Goal: Information Seeking & Learning: Learn about a topic

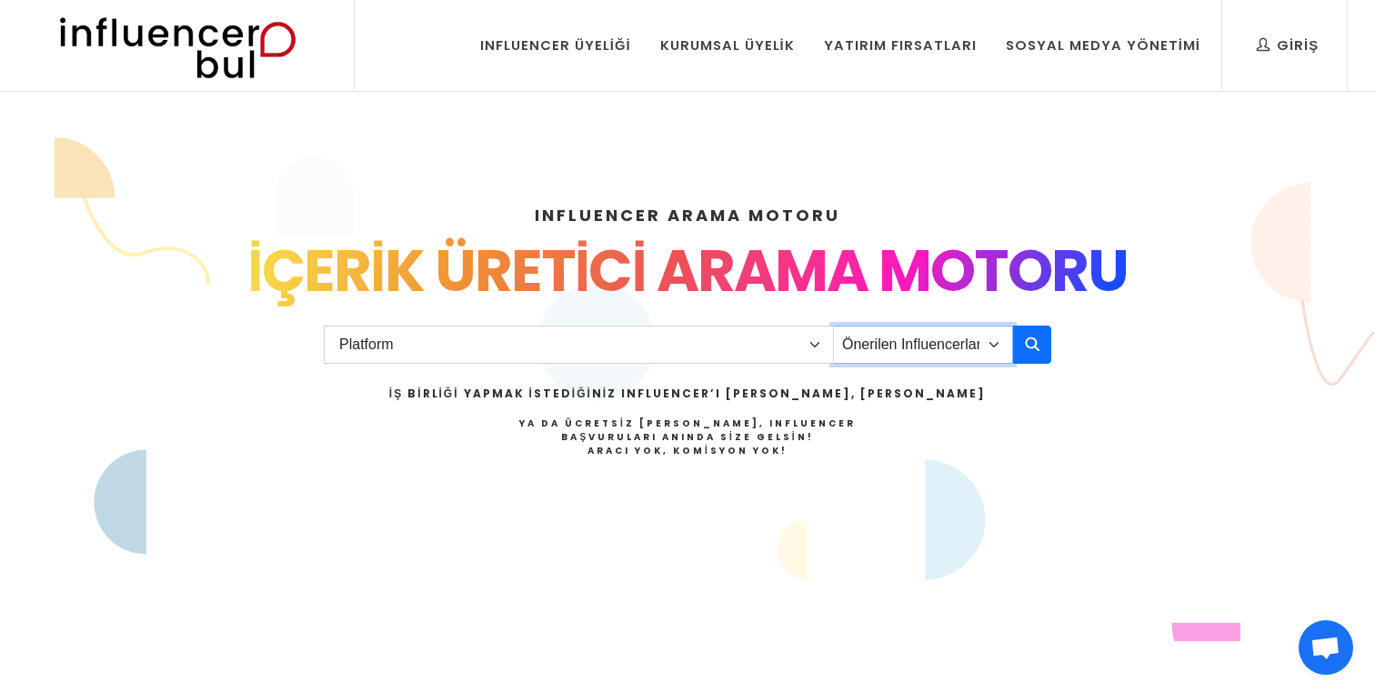
click at [978, 328] on select "Önerilen Influencerlar Aile & Çocuk & Ebeveyn Alışveriş & Giyim & Aksesuar Arab…" at bounding box center [923, 345] width 180 height 38
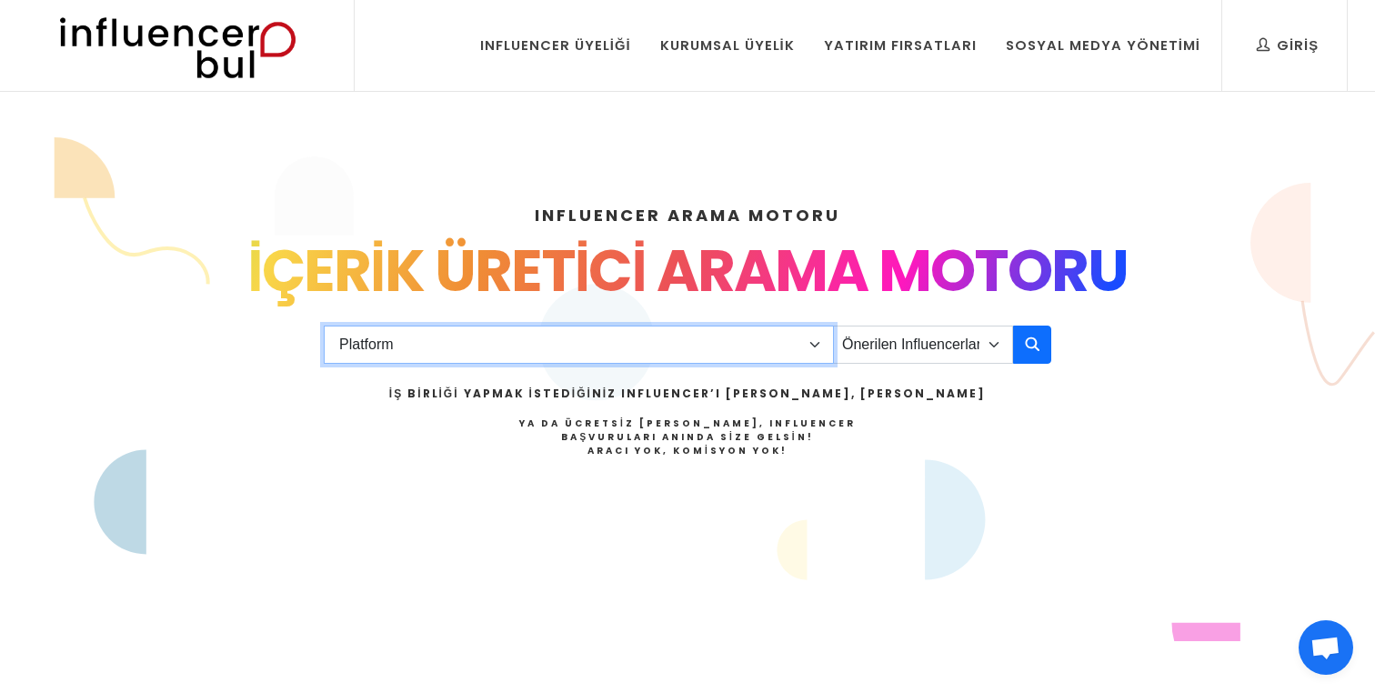
click at [714, 357] on select "Platform Instagram Facebook Youtube Tiktok Twitter Twitch" at bounding box center [579, 345] width 510 height 38
click at [324, 326] on select "Platform Instagram Facebook Youtube Tiktok Twitter Twitch" at bounding box center [579, 345] width 510 height 38
click at [702, 354] on select "Platform Instagram Facebook Youtube Tiktok Twitter Twitch" at bounding box center [579, 345] width 510 height 38
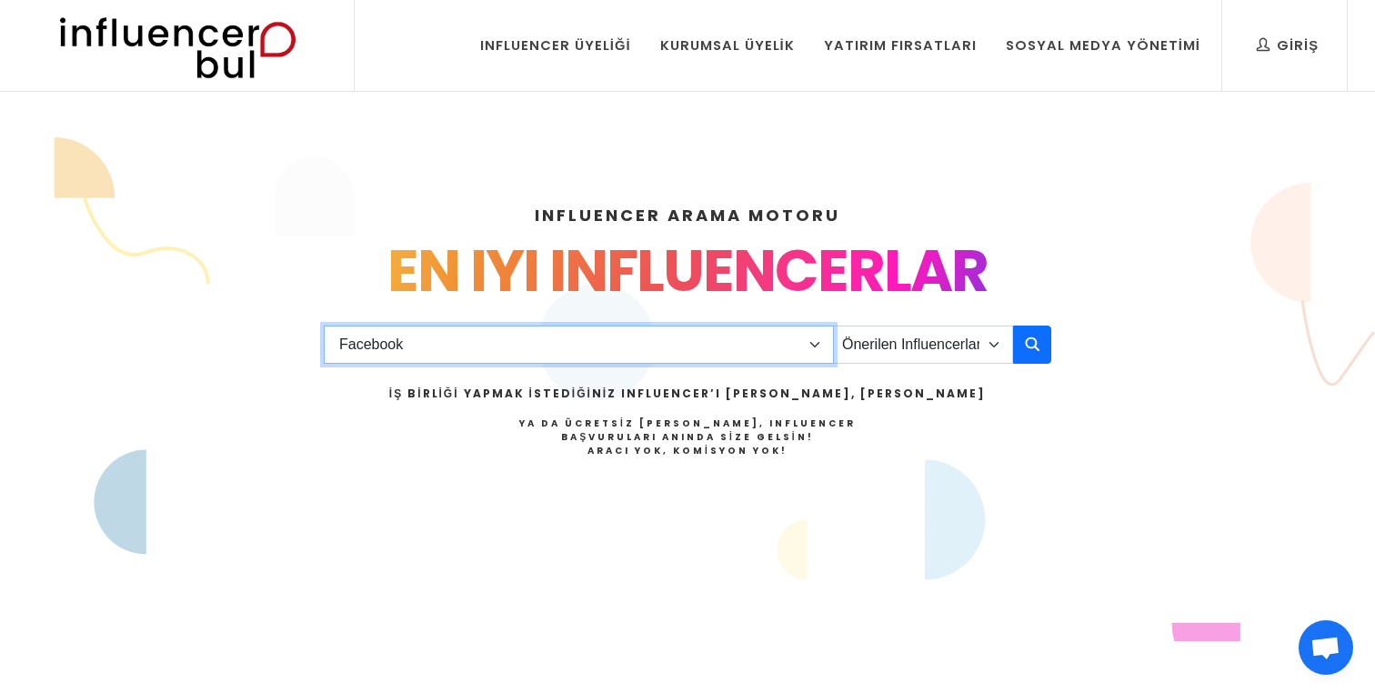
click at [324, 326] on select "Platform Instagram Facebook Youtube Tiktok Twitter Twitch" at bounding box center [579, 345] width 510 height 38
drag, startPoint x: 702, startPoint y: 353, endPoint x: 689, endPoint y: 334, distance: 23.5
click at [689, 334] on select "Platform Instagram Facebook Youtube Tiktok Twitter Twitch" at bounding box center [579, 345] width 510 height 38
select select "1"
click at [324, 326] on select "Platform Instagram Facebook Youtube Tiktok Twitter Twitch" at bounding box center [579, 345] width 510 height 38
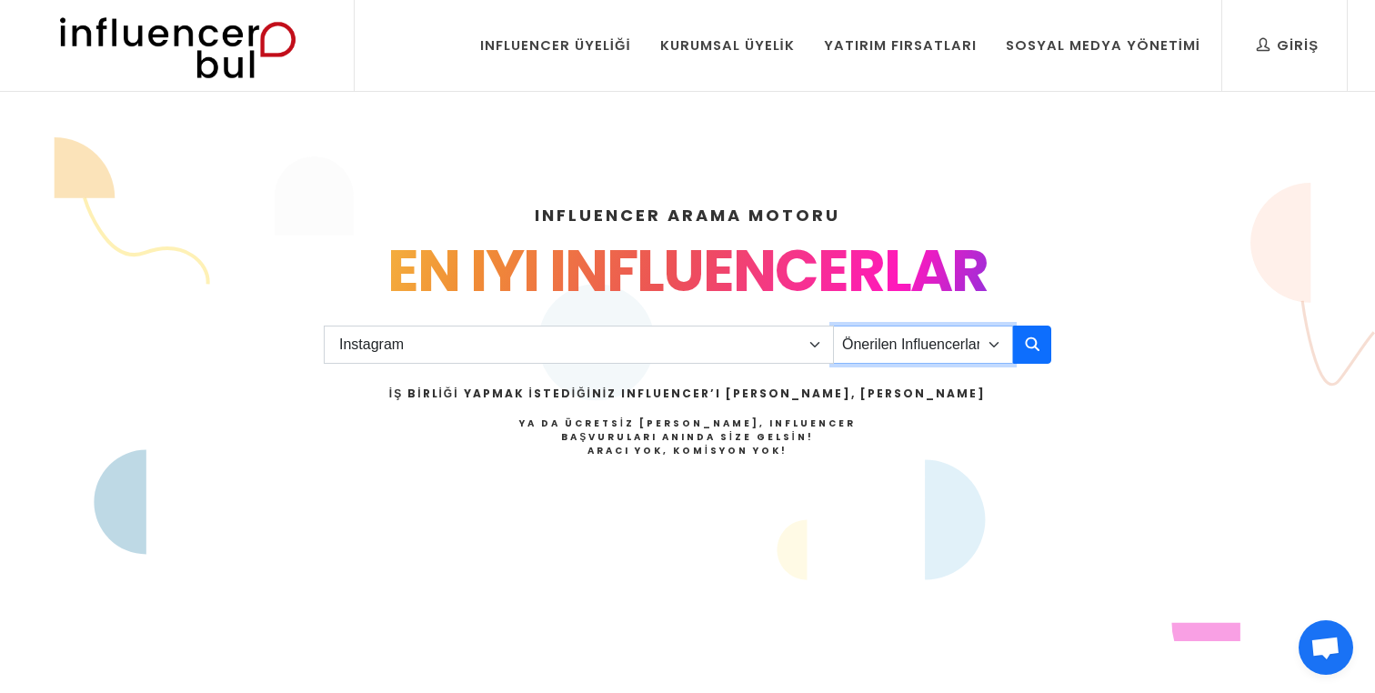
click at [909, 338] on select "Önerilen Influencerlar Aile & Çocuk & Ebeveyn Alışveriş & Giyim & Aksesuar Arab…" at bounding box center [923, 345] width 180 height 38
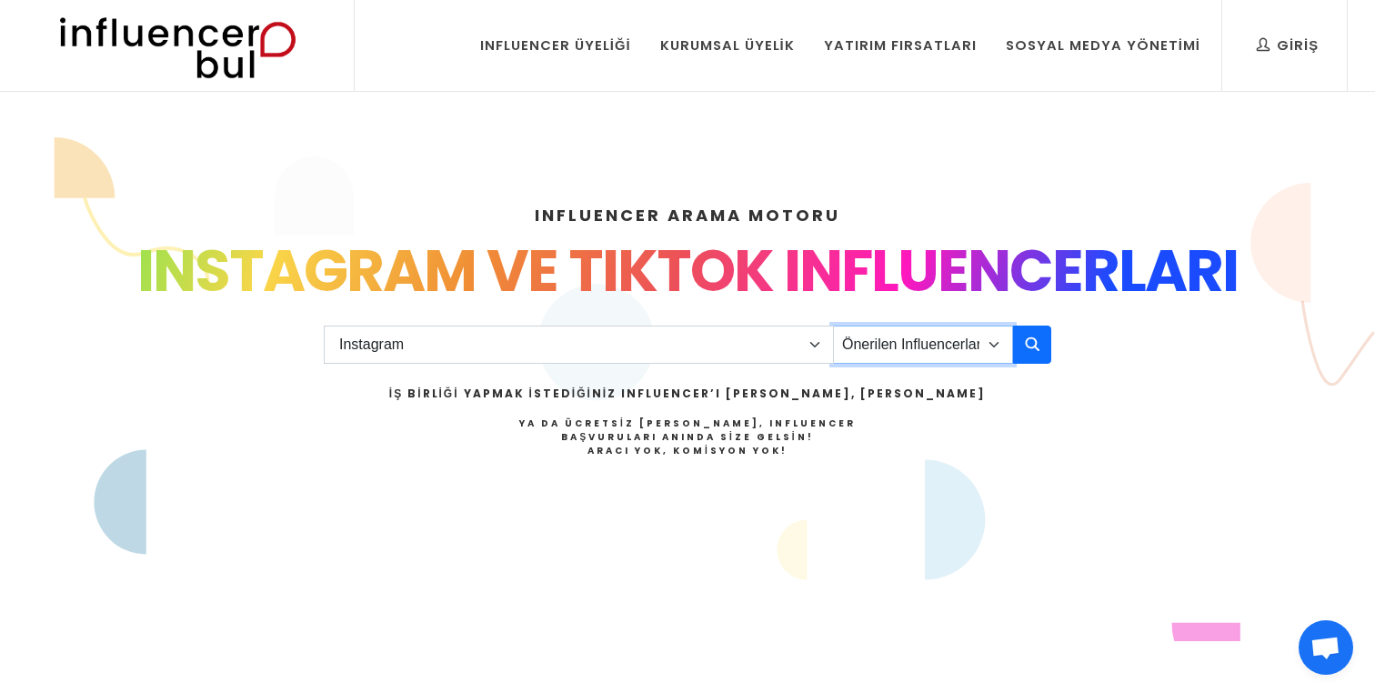
select select "33"
click at [833, 326] on select "Önerilen Influencerlar Aile & Çocuk & Ebeveyn Alışveriş & Giyim & Aksesuar Arab…" at bounding box center [923, 345] width 180 height 38
click at [1028, 338] on icon "button" at bounding box center [1032, 344] width 15 height 22
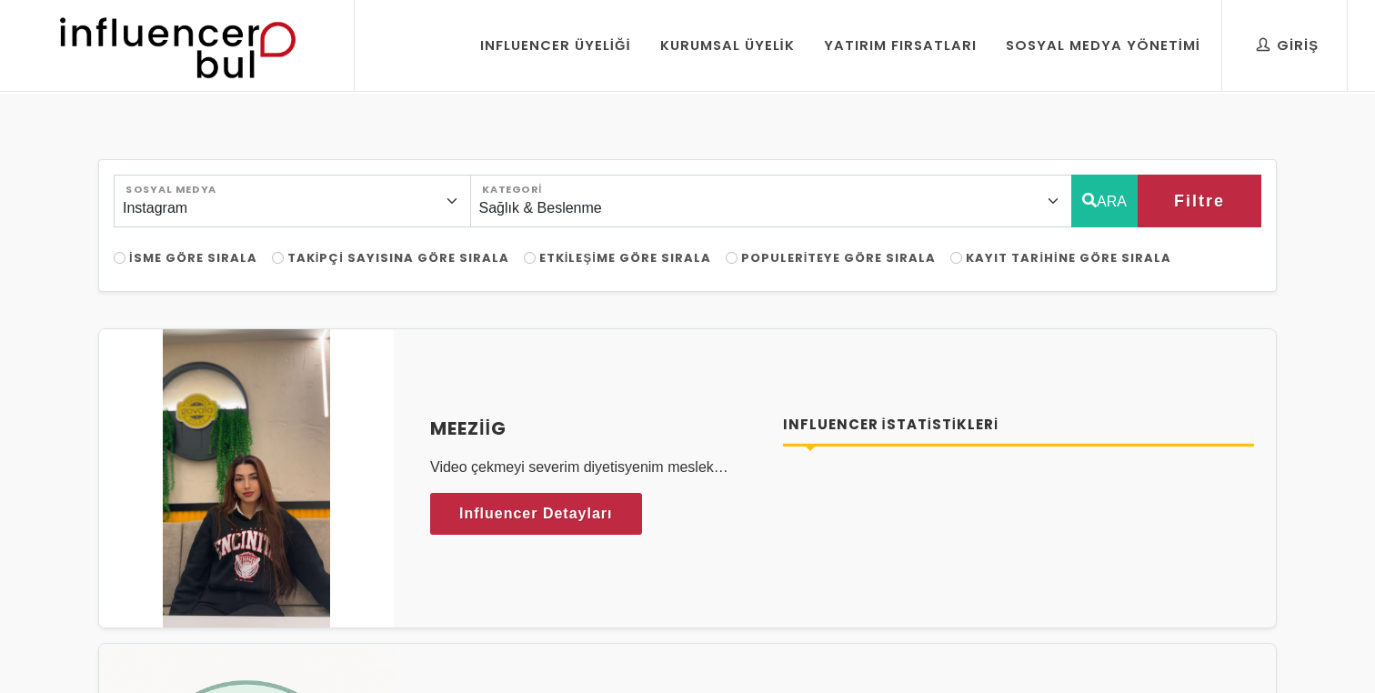
select select "33"
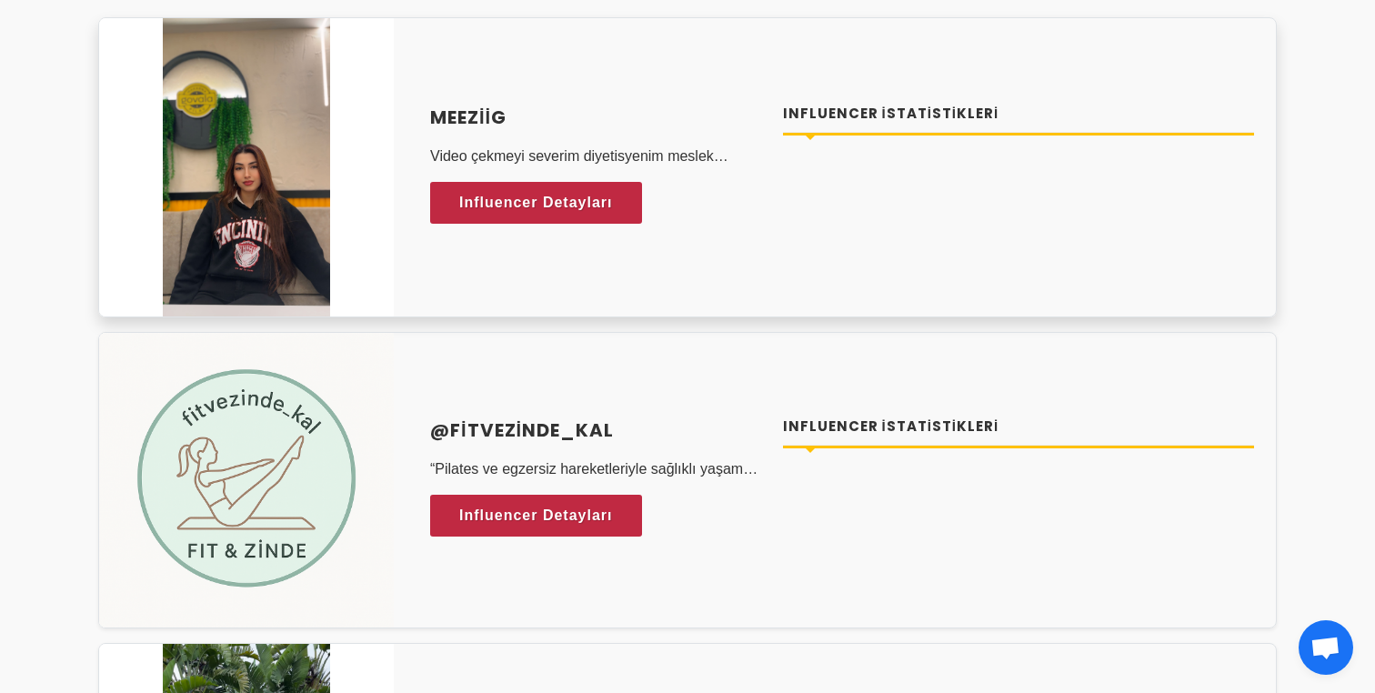
scroll to position [330, 0]
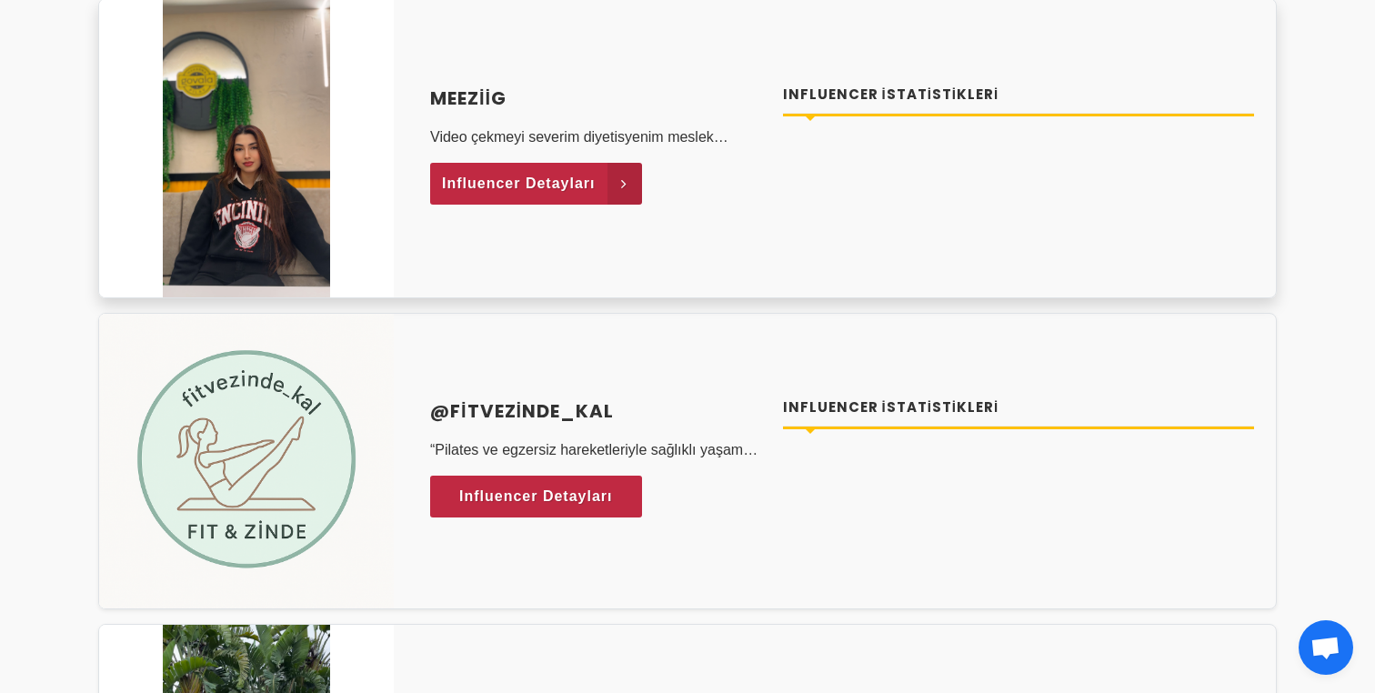
click at [498, 186] on span "Influencer Detayları" at bounding box center [519, 183] width 154 height 27
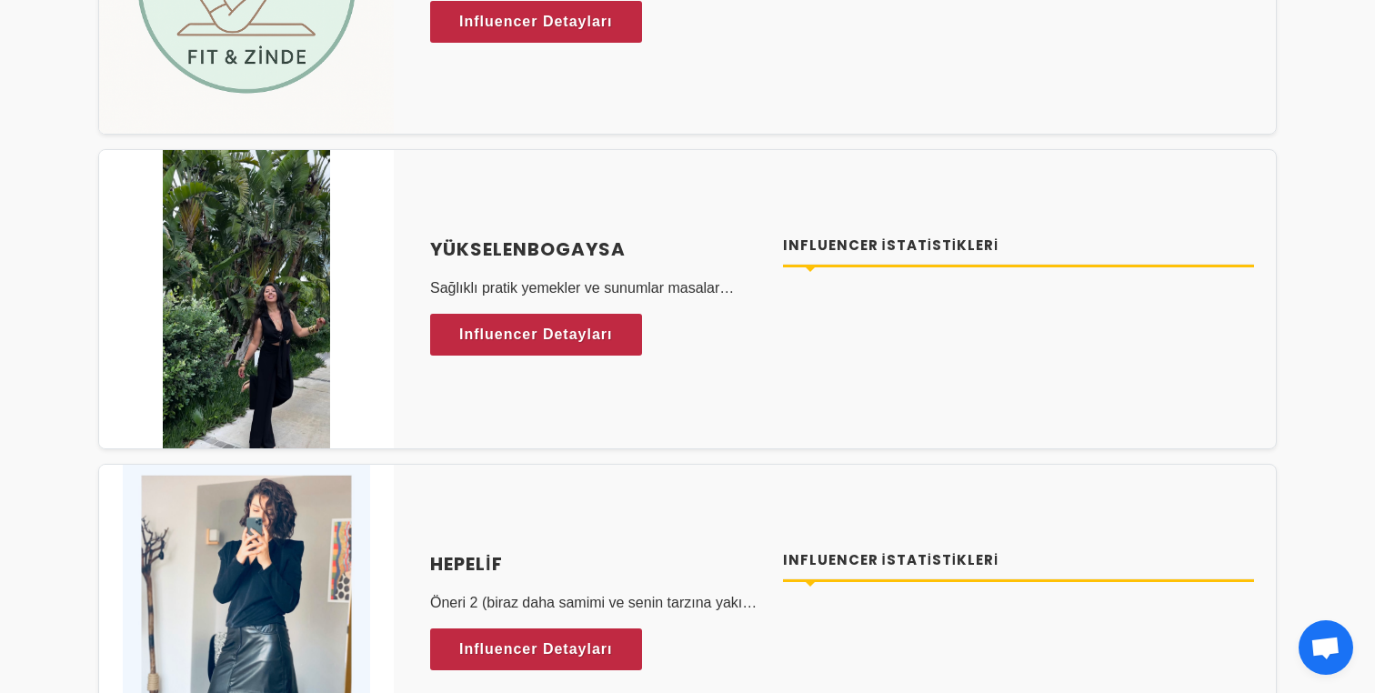
scroll to position [817, 0]
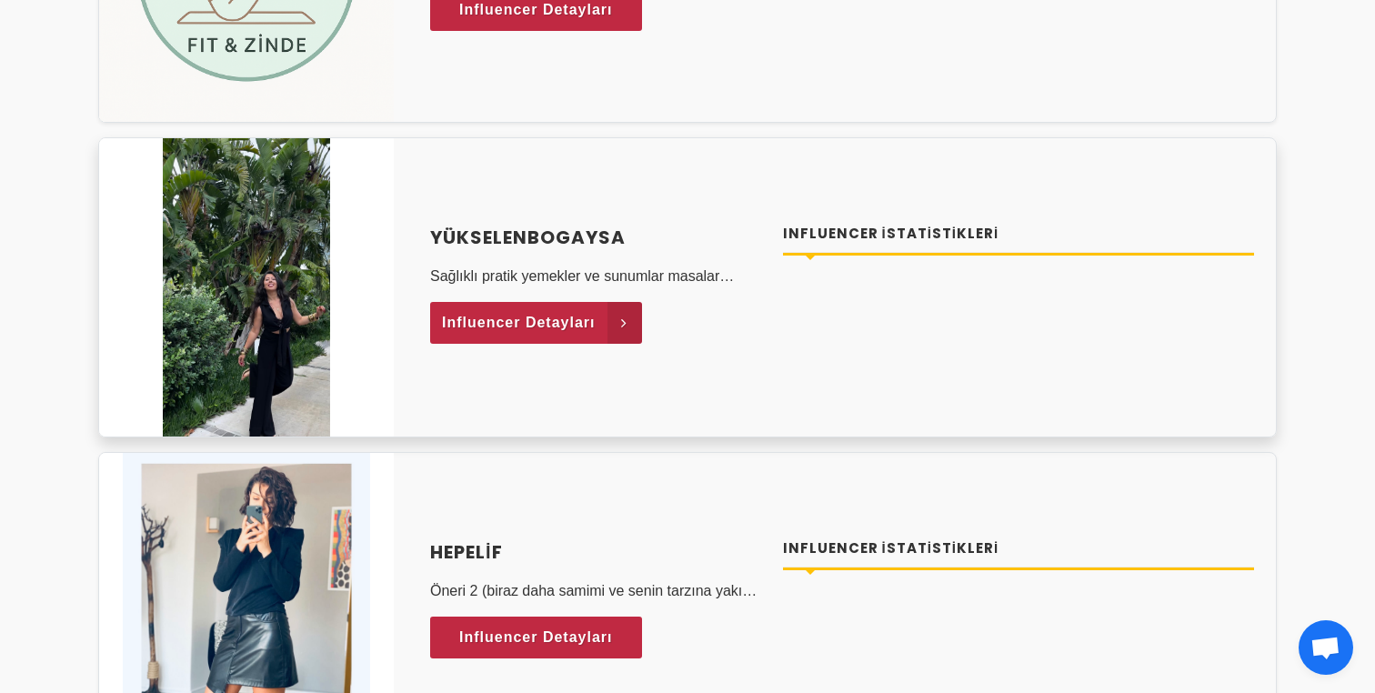
click at [551, 329] on span "Influencer Detayları" at bounding box center [519, 322] width 154 height 27
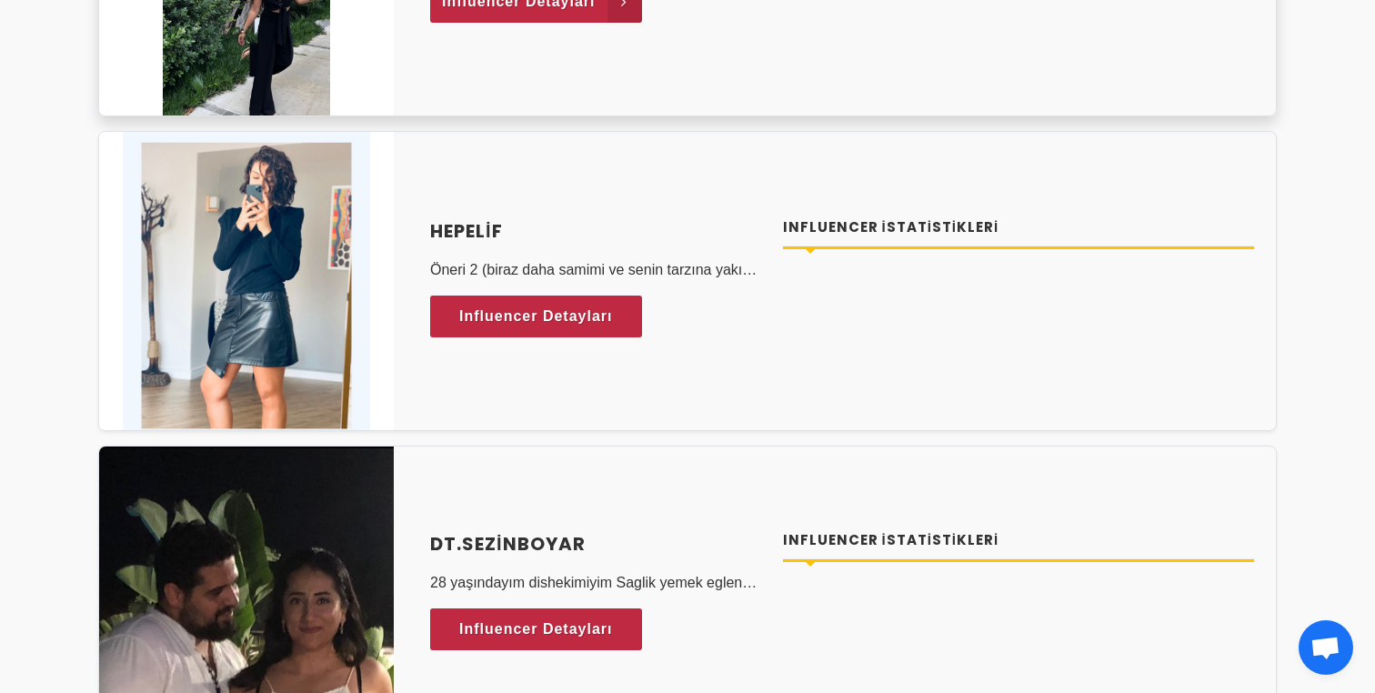
scroll to position [1167, 0]
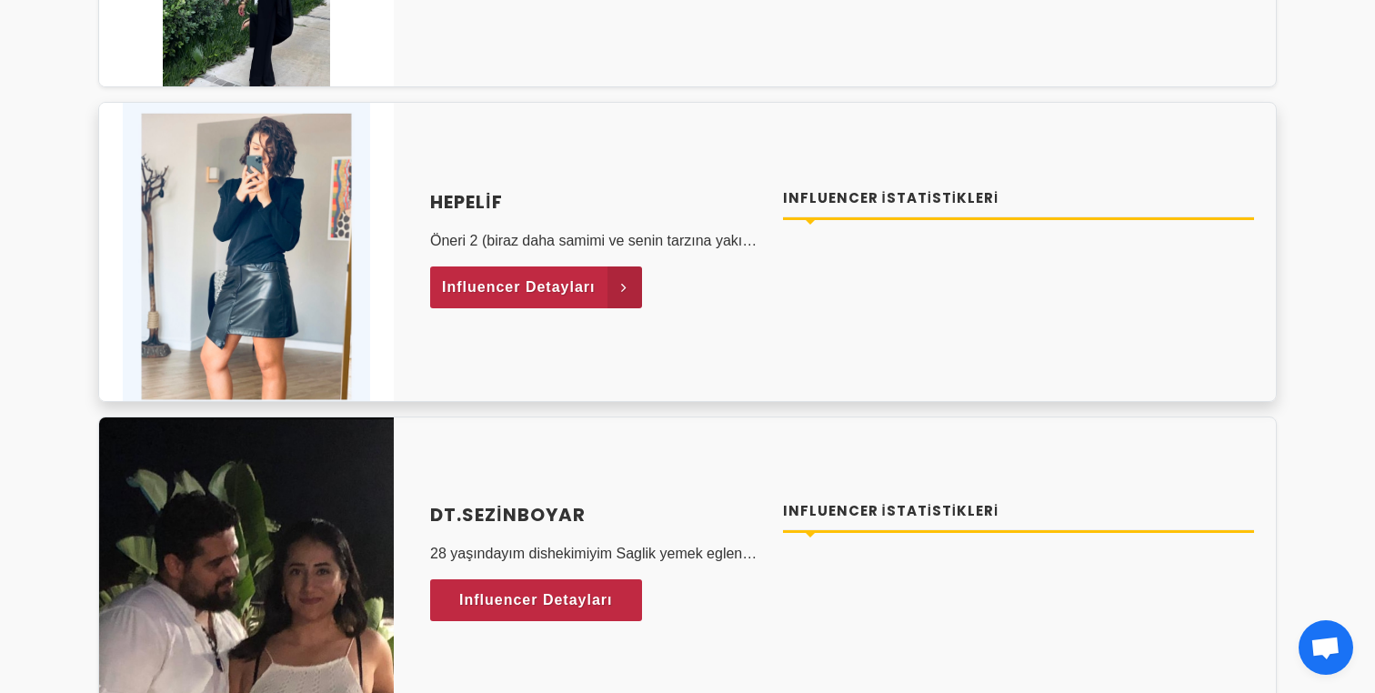
click at [557, 298] on span "Influencer Detayları" at bounding box center [519, 287] width 154 height 27
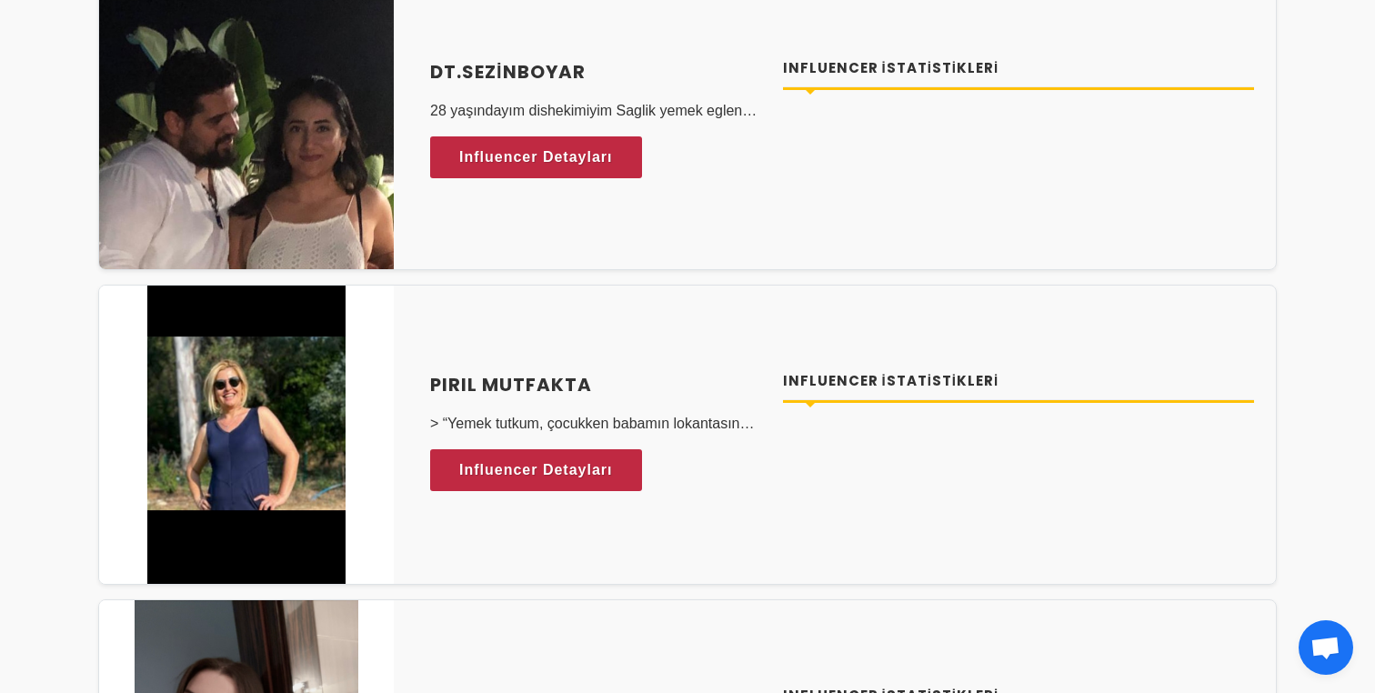
scroll to position [1687, 0]
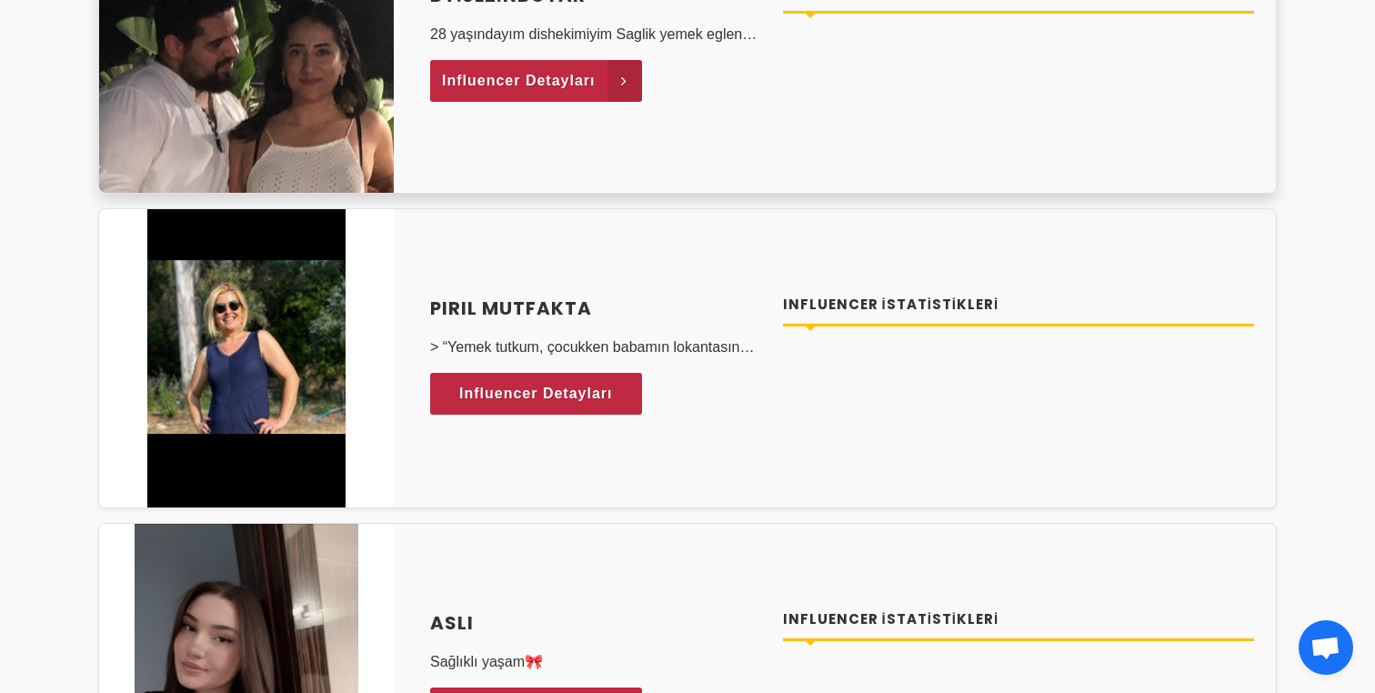
click at [590, 72] on span "Influencer Detayları" at bounding box center [519, 80] width 154 height 27
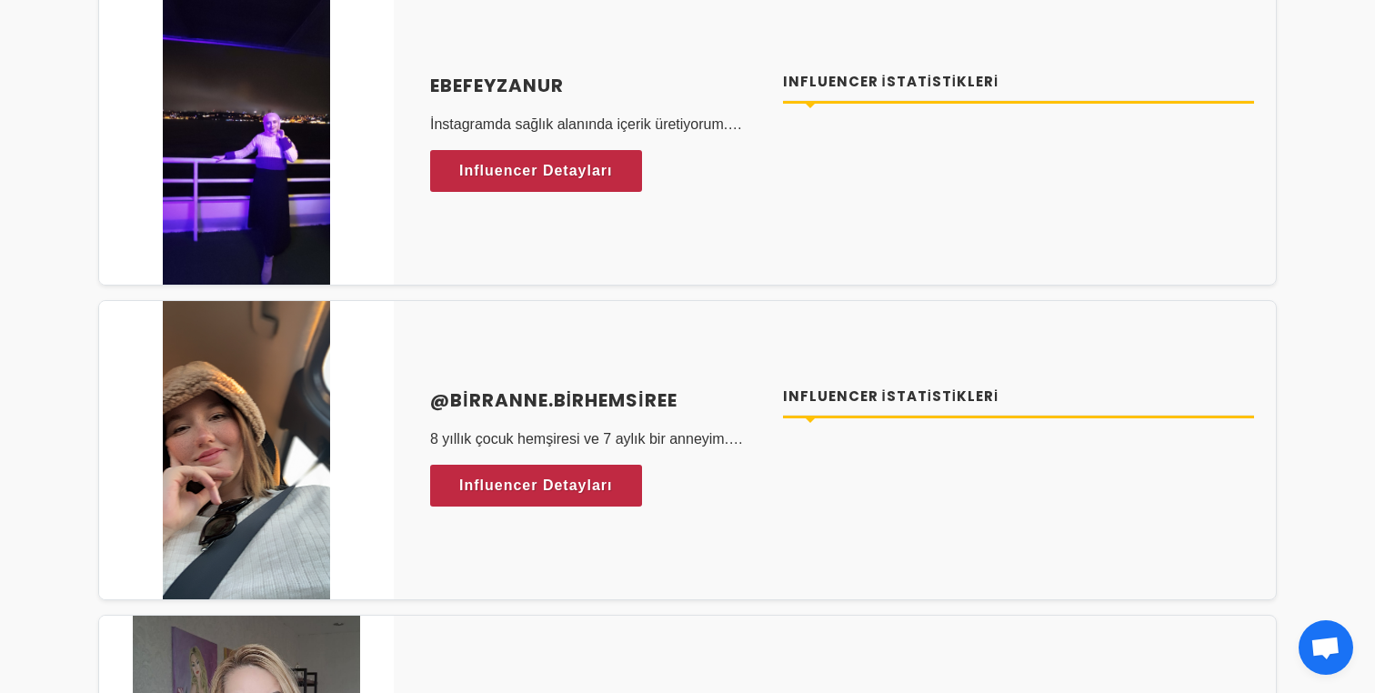
scroll to position [3041, 0]
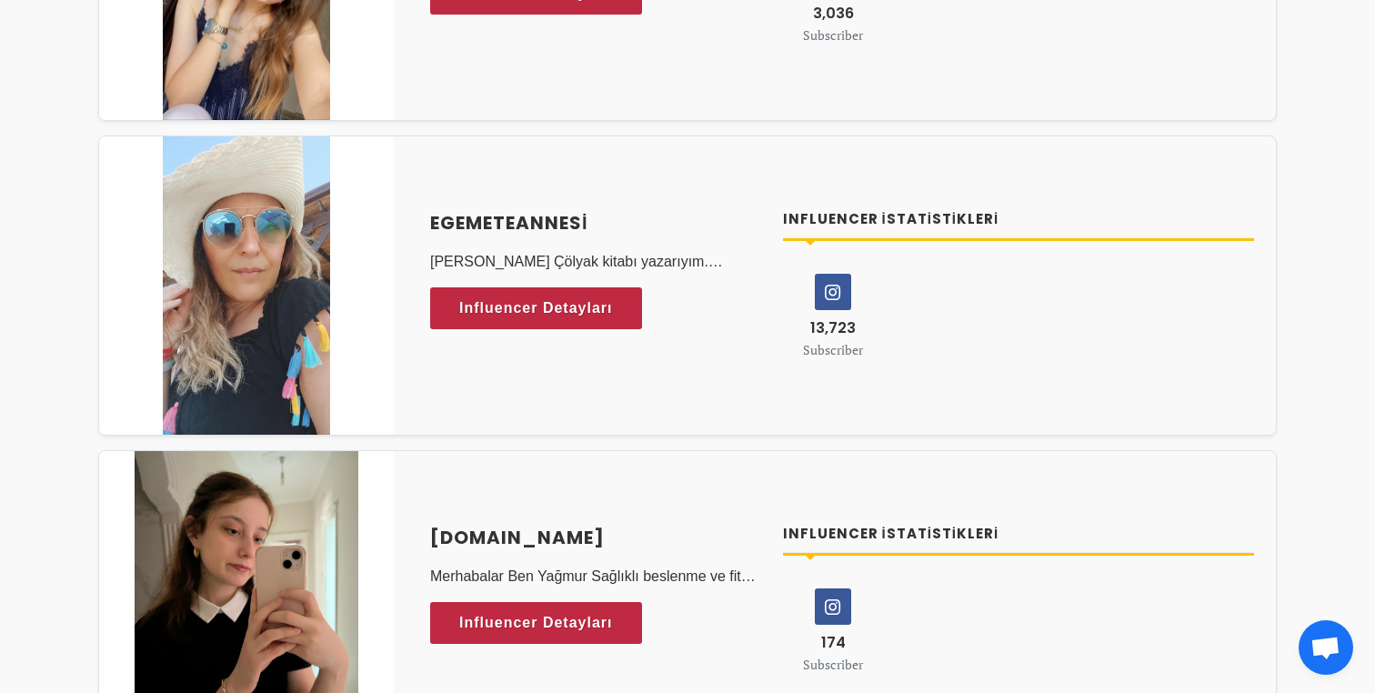
scroll to position [8048, 0]
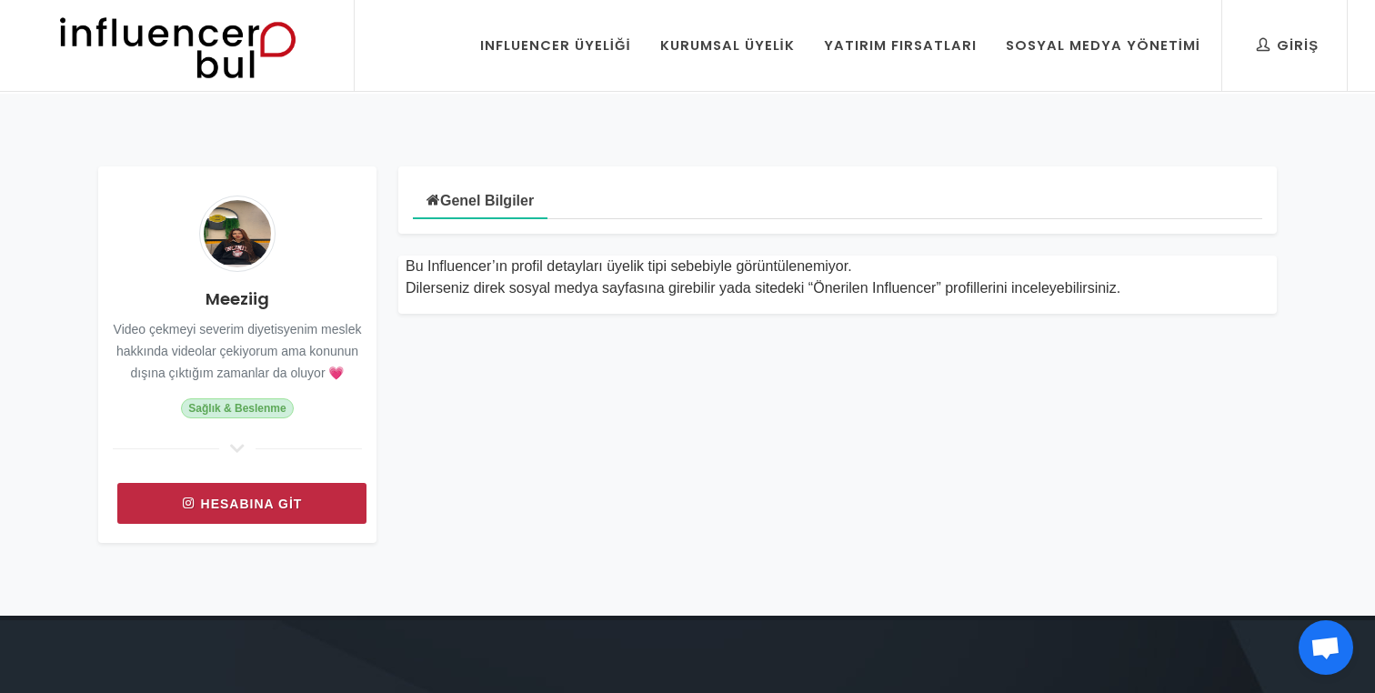
click at [248, 509] on link "Hesabına git" at bounding box center [241, 503] width 249 height 41
click at [309, 510] on link "Hesabına git" at bounding box center [241, 503] width 249 height 41
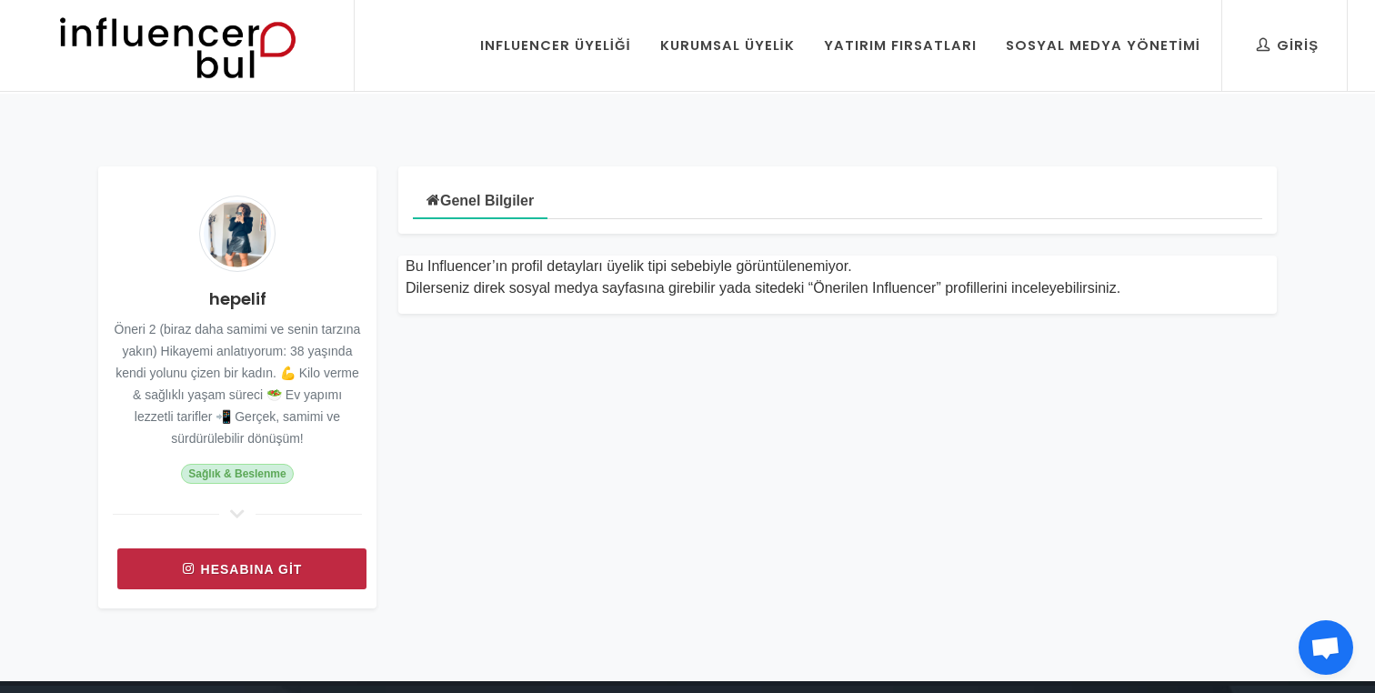
click at [280, 566] on link "Hesabına git" at bounding box center [241, 569] width 249 height 41
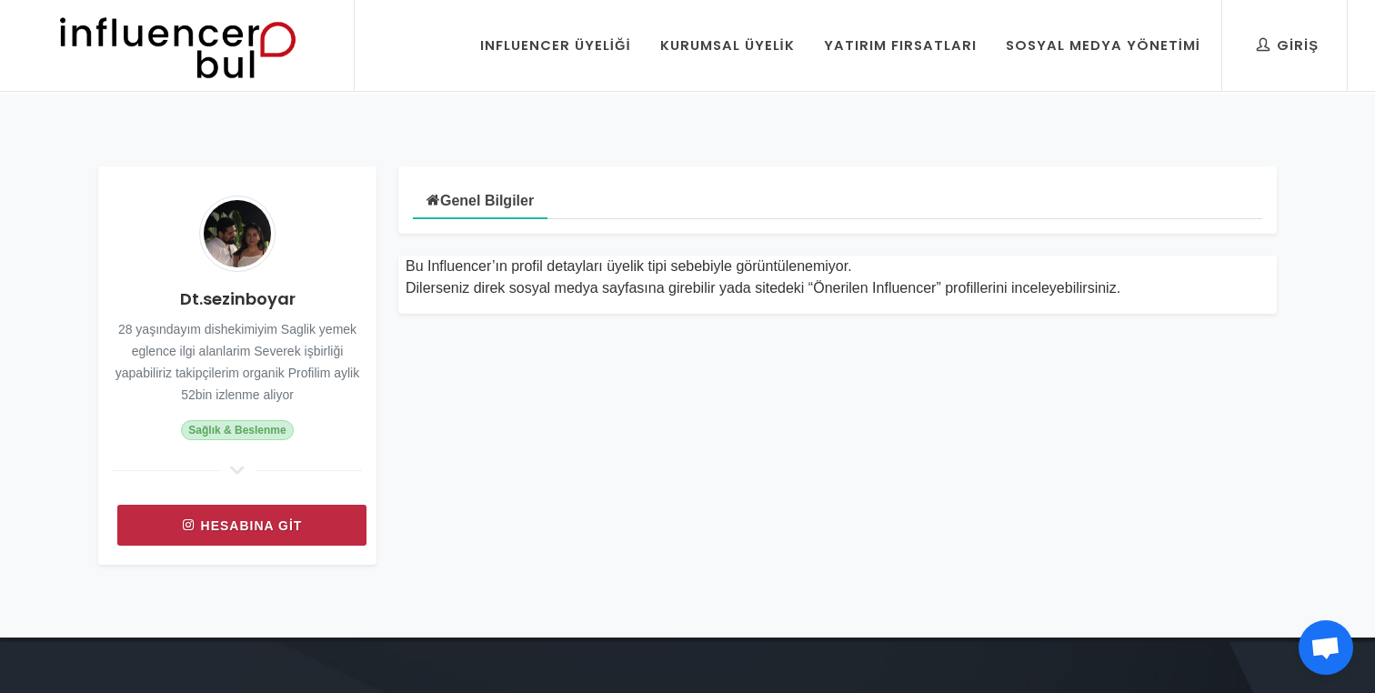
click at [304, 525] on link "Hesabına git" at bounding box center [241, 525] width 249 height 41
